Goal: Find specific page/section: Find specific page/section

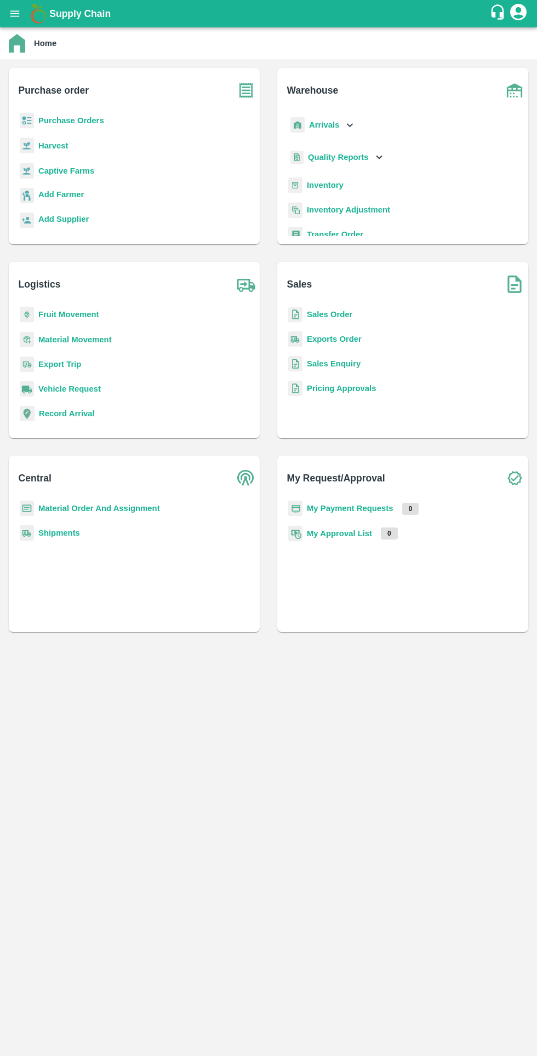
click at [302, 164] on div "Quality Reports" at bounding box center [336, 157] width 97 height 22
click at [359, 161] on b "Quality Reports" at bounding box center [338, 157] width 61 height 9
click at [327, 185] on b "Inventory" at bounding box center [325, 185] width 37 height 9
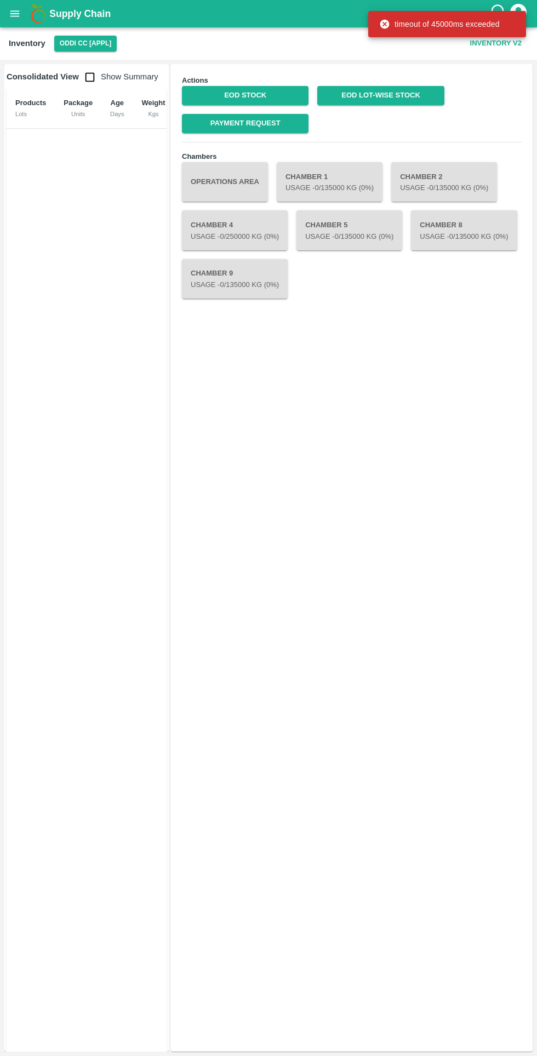
click at [249, 99] on link "EOD Stock" at bounding box center [245, 95] width 126 height 19
